Goal: Book appointment/travel/reservation

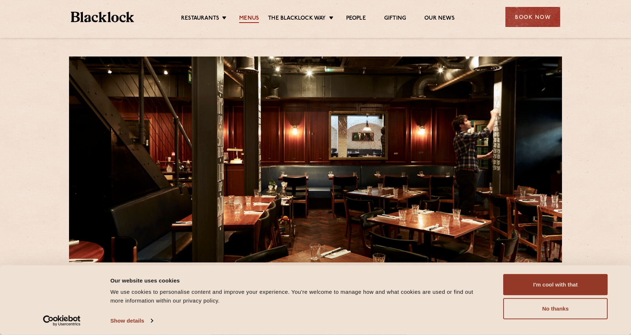
click at [249, 17] on link "Menus" at bounding box center [249, 19] width 20 height 8
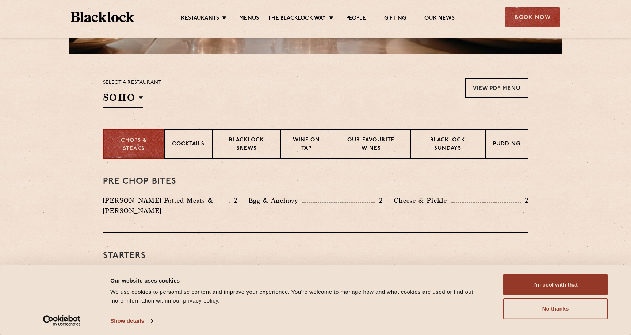
scroll to position [218, 0]
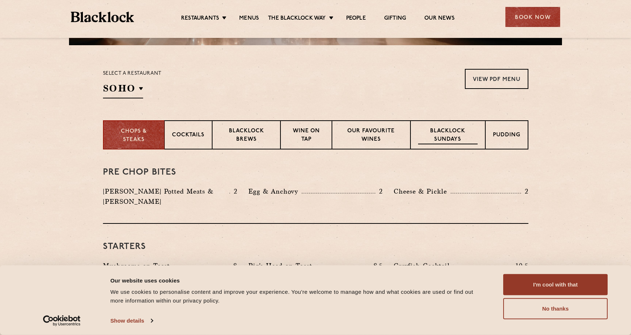
click at [429, 134] on p "Blacklock Sundays" at bounding box center [447, 135] width 59 height 17
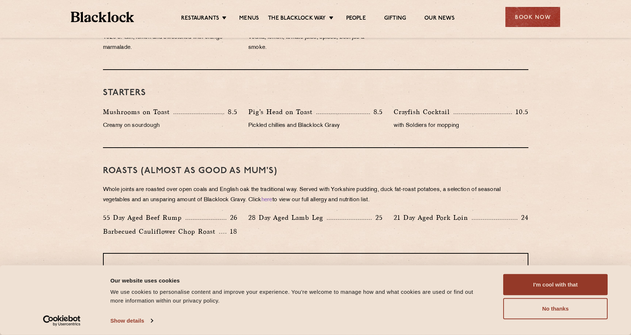
scroll to position [269, 0]
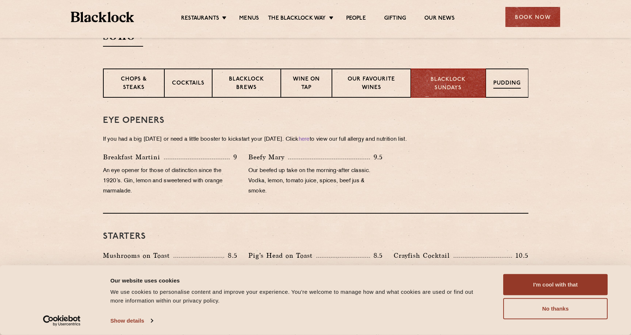
click at [494, 83] on p "Pudding" at bounding box center [506, 84] width 27 height 9
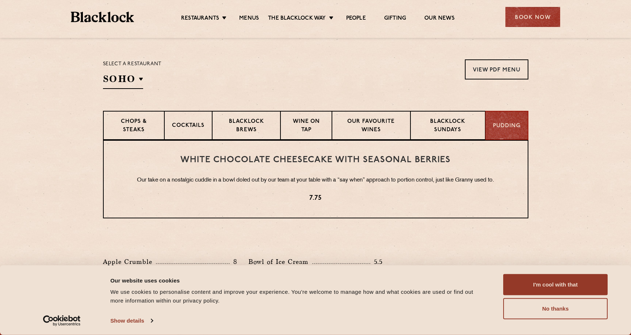
scroll to position [180, 0]
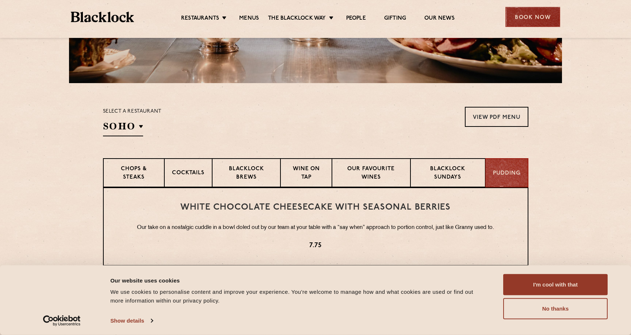
click at [517, 17] on div "Book Now" at bounding box center [532, 17] width 55 height 20
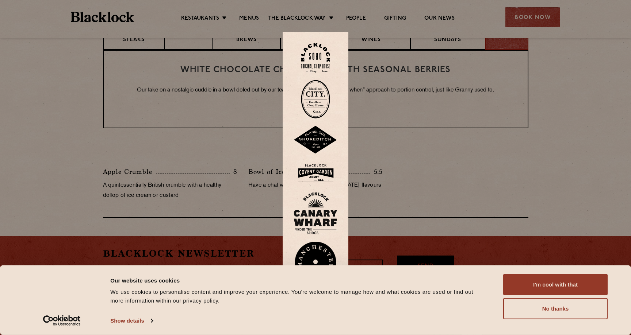
scroll to position [362, 0]
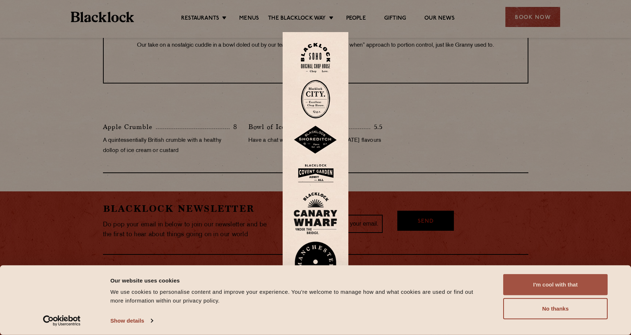
click at [522, 279] on button "I'm cool with that" at bounding box center [555, 285] width 104 height 21
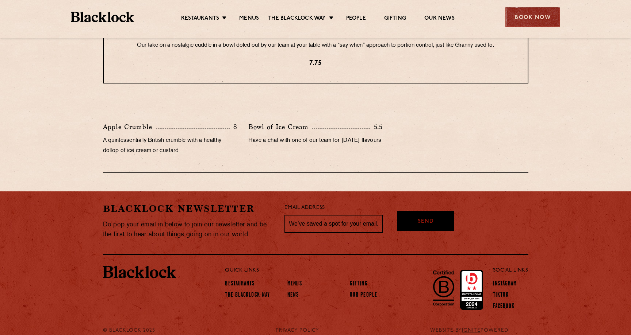
click at [514, 23] on div "Book Now" at bounding box center [532, 17] width 55 height 20
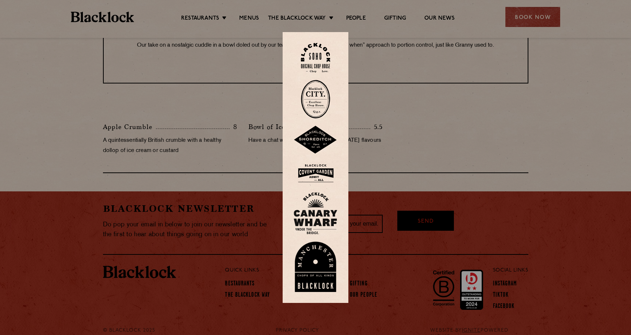
click at [323, 65] on img at bounding box center [315, 58] width 29 height 30
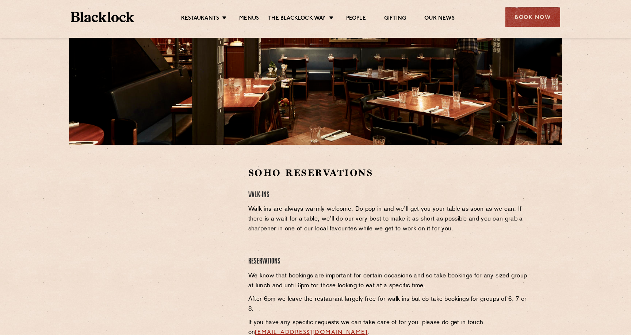
scroll to position [124, 0]
